Goal: Task Accomplishment & Management: Manage account settings

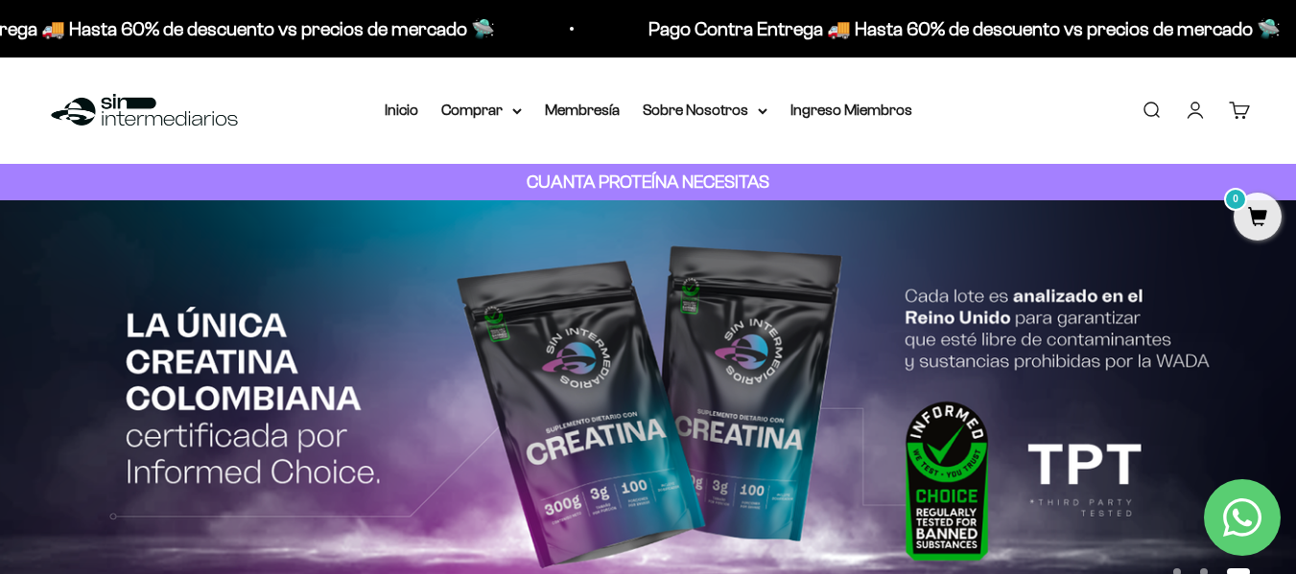
click at [1189, 121] on link "Iniciar sesión" at bounding box center [1194, 110] width 21 height 21
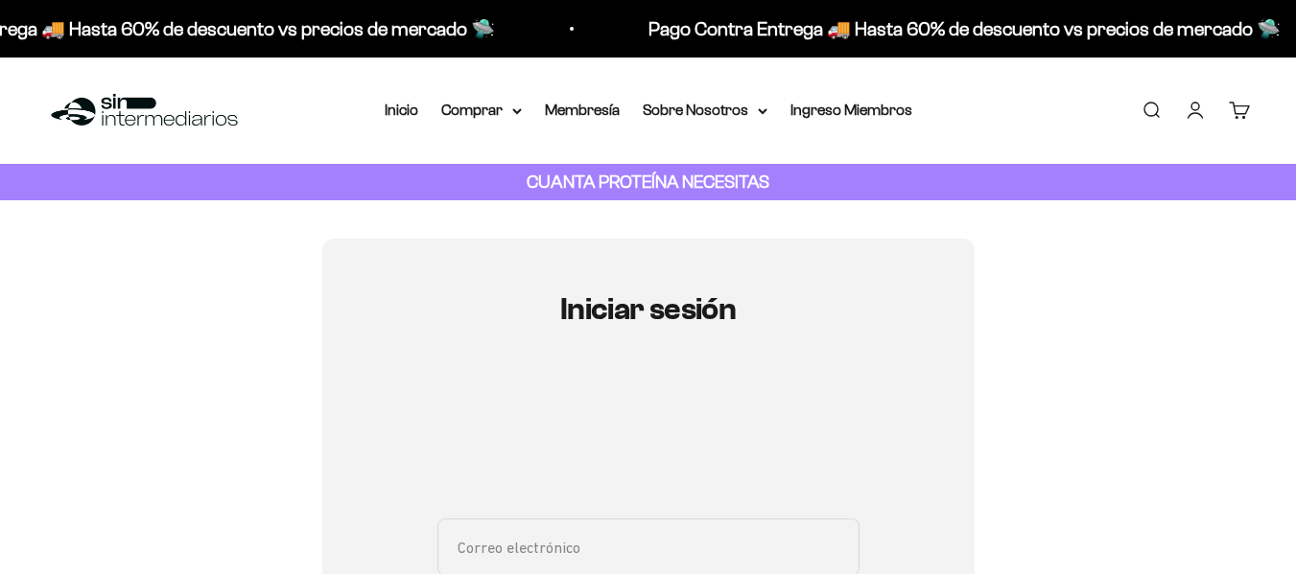
scroll to position [175, 0]
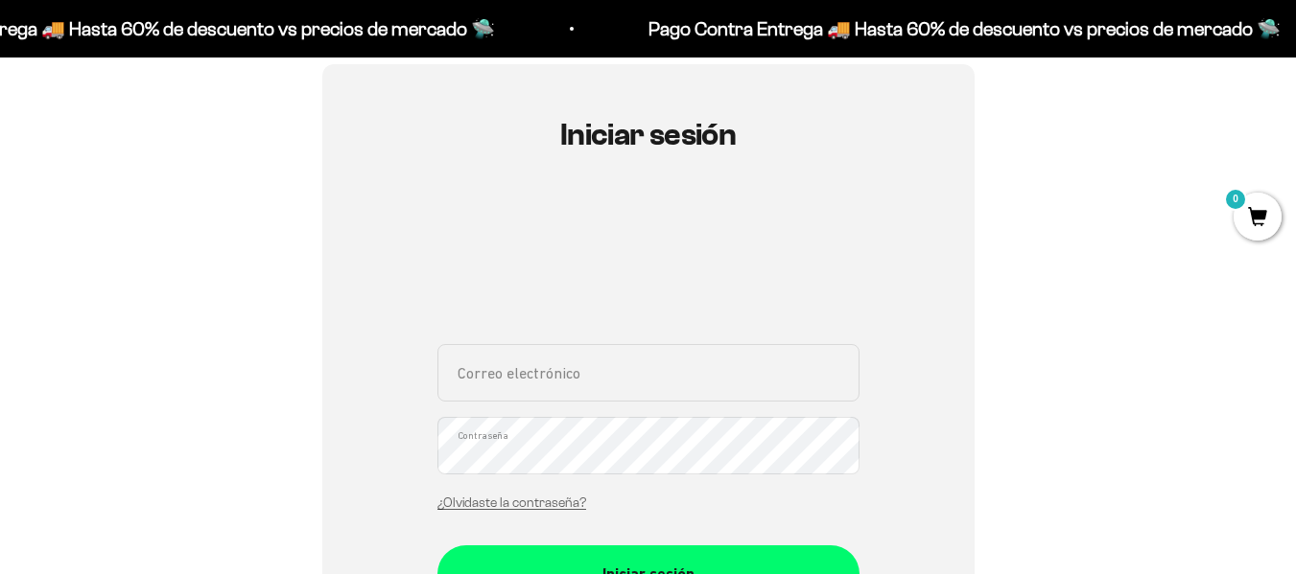
click at [636, 399] on input "Correo electrónico" at bounding box center [648, 373] width 422 height 58
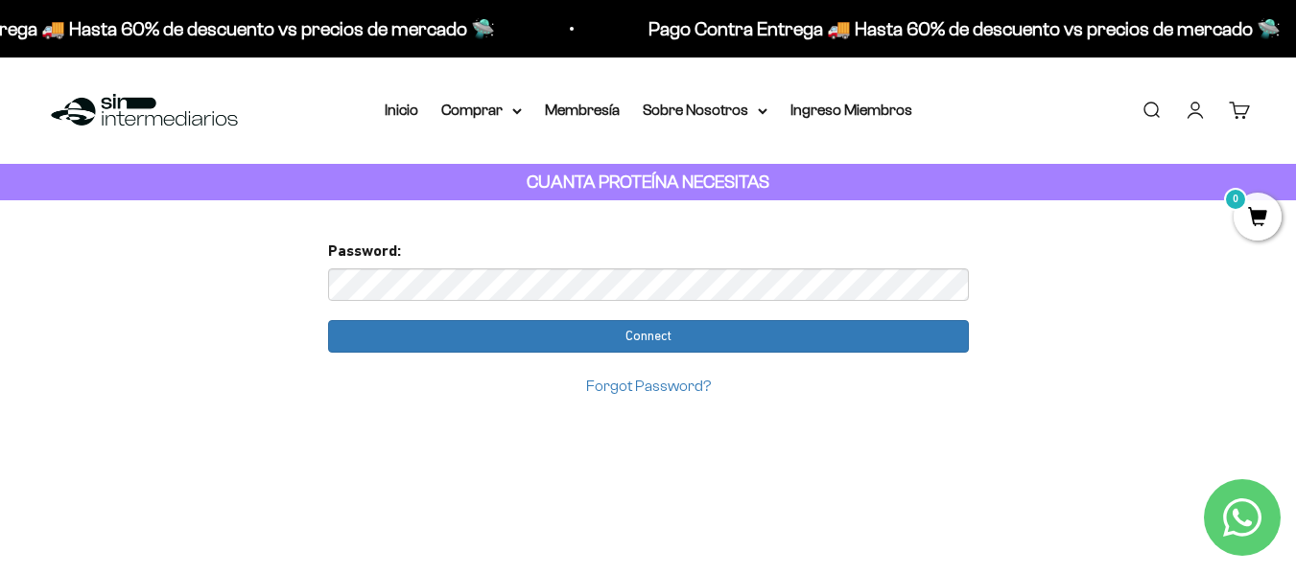
click at [328, 320] on input "Connect" at bounding box center [648, 336] width 641 height 33
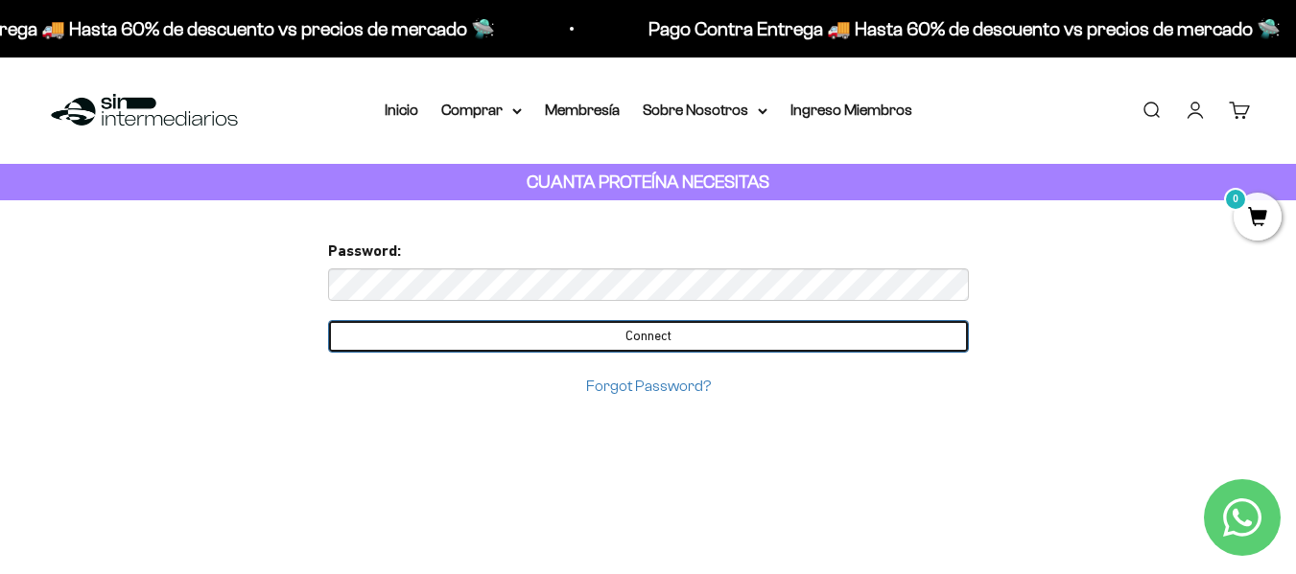
click at [757, 331] on input "Connect" at bounding box center [648, 336] width 641 height 33
